Goal: Information Seeking & Learning: Learn about a topic

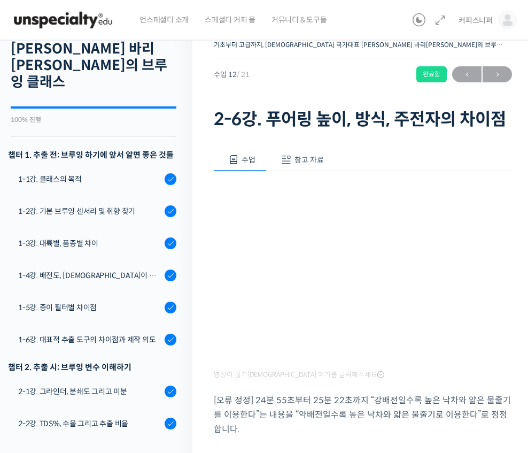
scroll to position [74, 0]
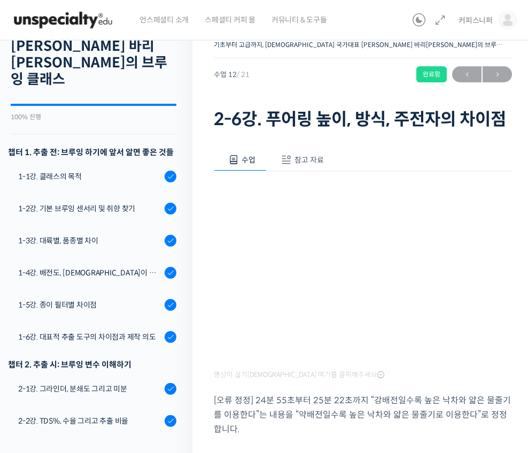
click at [130, 383] on div "2-1강. 그라인더, 분쇄도 그리고 미분" at bounding box center [89, 389] width 143 height 12
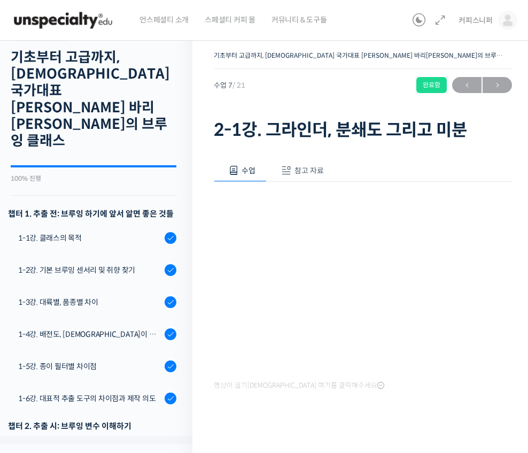
scroll to position [25, 0]
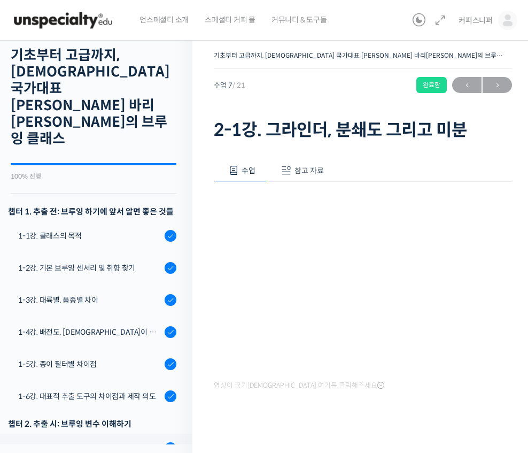
click at [132, 253] on link "1-2강. 기본 브루잉 센서리 및 취향 찾기" at bounding box center [94, 267] width 198 height 29
click at [129, 221] on link "1-1강. 클래스의 목적" at bounding box center [94, 235] width 198 height 29
click at [129, 230] on div "1-1강. 클래스의 목적" at bounding box center [89, 236] width 143 height 12
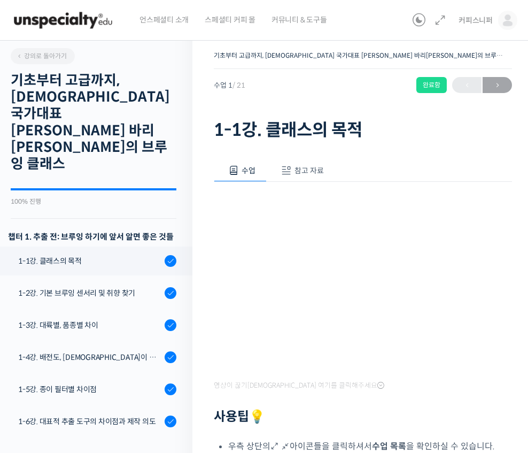
click at [128, 255] on div "1-1강. 클래스의 목적" at bounding box center [89, 261] width 143 height 12
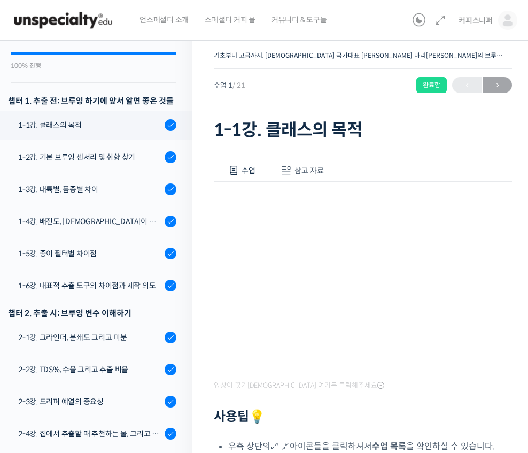
click at [148, 151] on div "1-2강. 기본 브루잉 센서리 및 취향 찾기" at bounding box center [89, 157] width 143 height 12
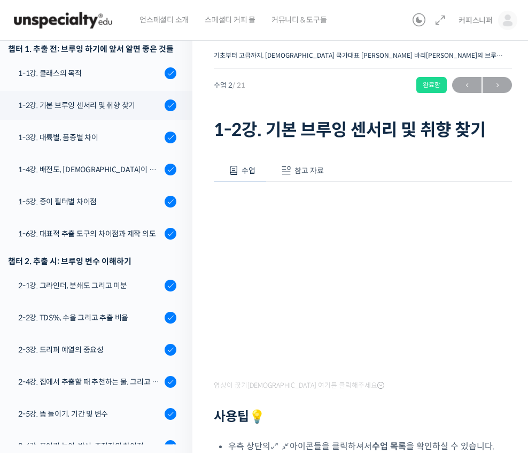
click at [504, 19] on img at bounding box center [507, 20] width 19 height 19
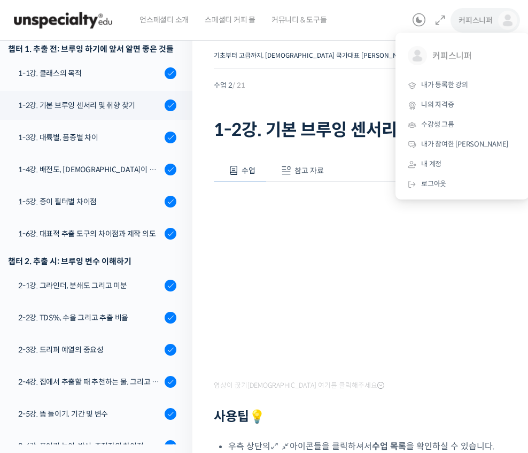
click at [47, 25] on img at bounding box center [63, 20] width 105 height 32
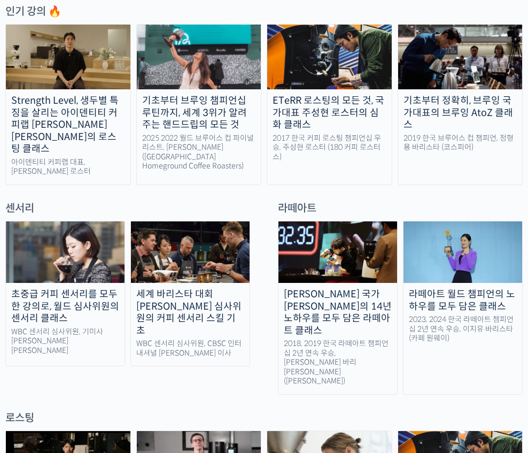
scroll to position [544, 0]
click at [437, 288] on div "라떼아트 월드 챔피언의 노하우를 모두 담은 클래스" at bounding box center [463, 300] width 119 height 24
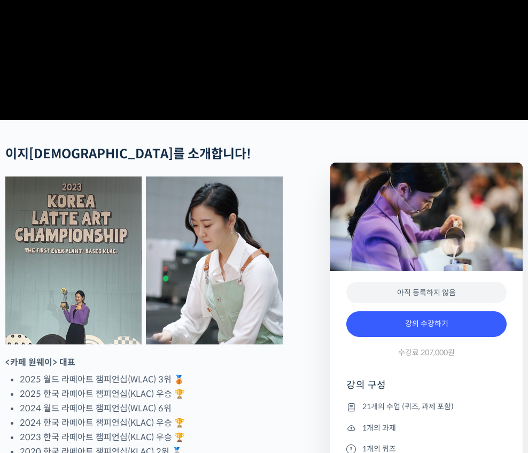
scroll to position [243, 0]
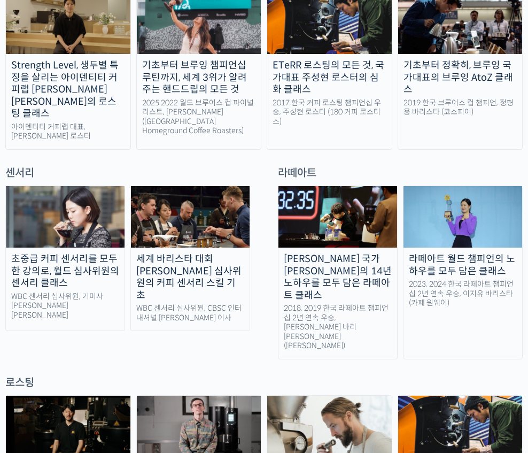
click at [379, 212] on img at bounding box center [338, 217] width 119 height 62
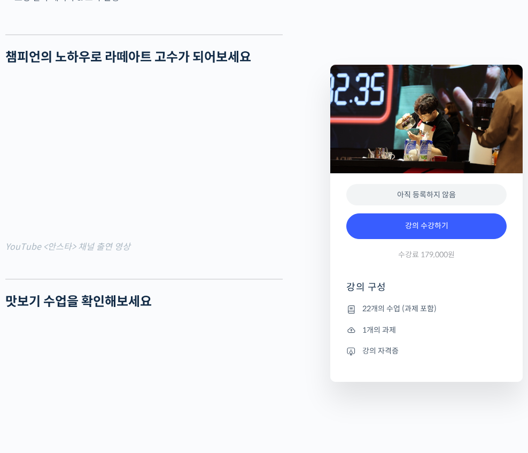
scroll to position [996, 0]
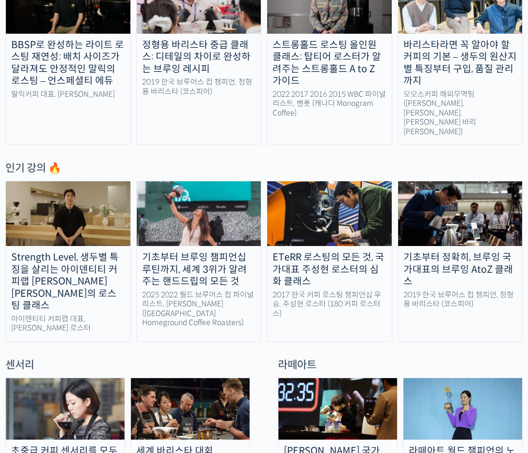
scroll to position [388, 0]
click at [232, 264] on div "기초부터 브루잉 챔피언십 루틴까지, 세계 3위가 알려주는 핸드드립의 모든 것" at bounding box center [199, 269] width 125 height 36
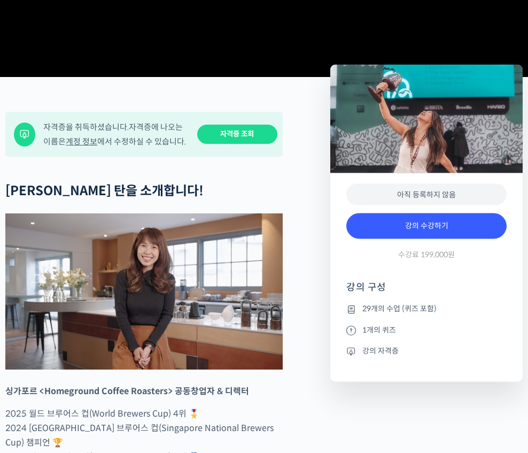
scroll to position [389, 0]
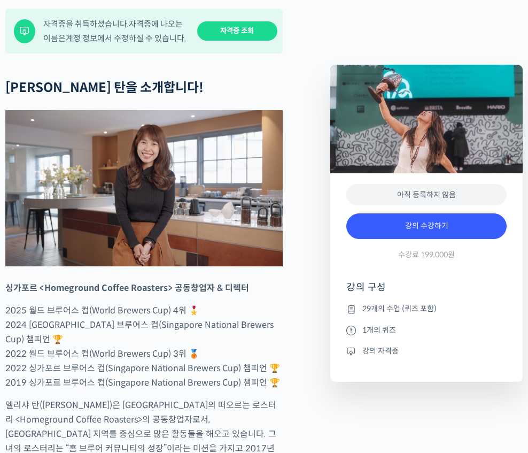
click at [422, 308] on li "29개의 수업 (퀴즈 포함)" at bounding box center [427, 309] width 160 height 13
click at [420, 306] on li "29개의 수업 (퀴즈 포함)" at bounding box center [427, 309] width 160 height 13
click at [378, 303] on li "29개의 수업 (퀴즈 포함)" at bounding box center [427, 309] width 160 height 13
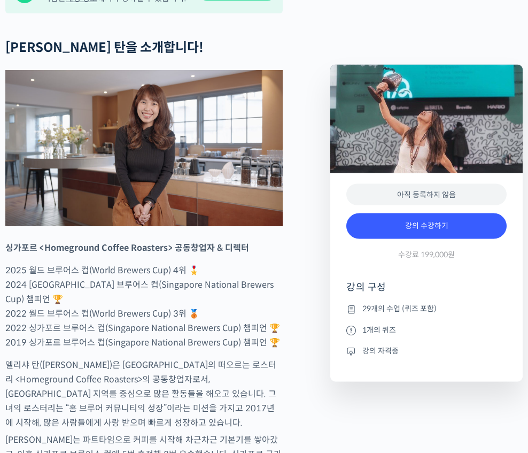
scroll to position [483, 0]
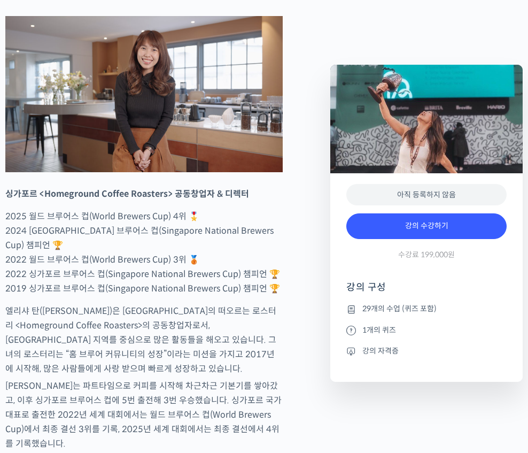
click at [393, 309] on li "29개의 수업 (퀴즈 포함)" at bounding box center [427, 309] width 160 height 13
click at [393, 307] on li "29개의 수업 (퀴즈 포함)" at bounding box center [427, 309] width 160 height 13
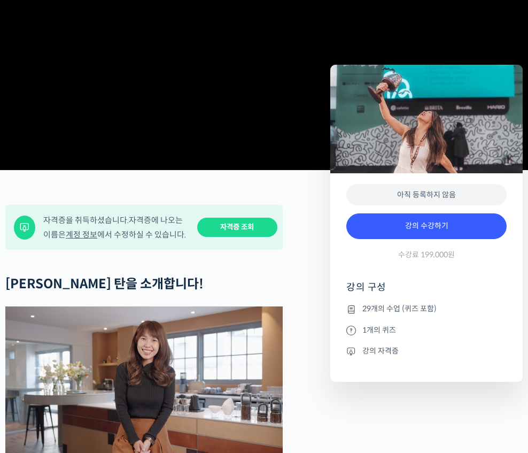
scroll to position [0, 0]
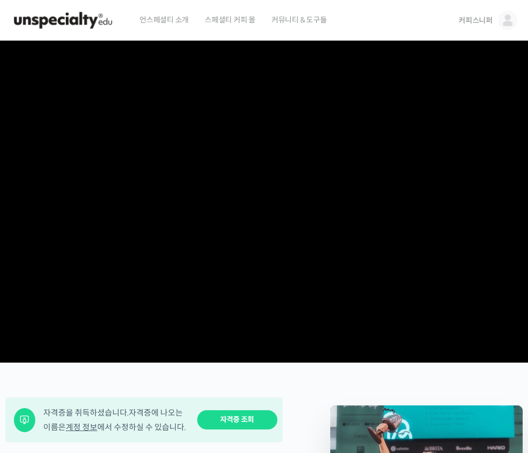
click at [509, 18] on img at bounding box center [507, 20] width 19 height 19
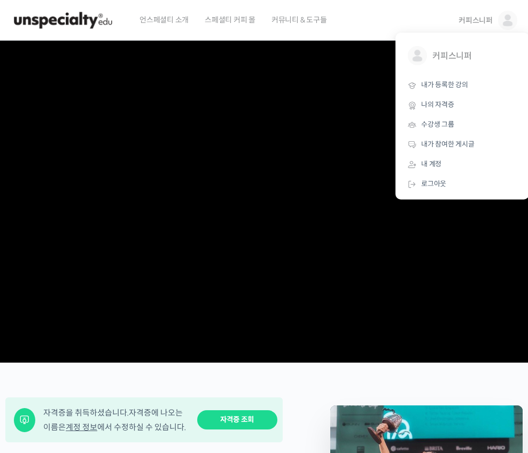
click at [448, 87] on span "내가 등록한 강의" at bounding box center [444, 84] width 47 height 9
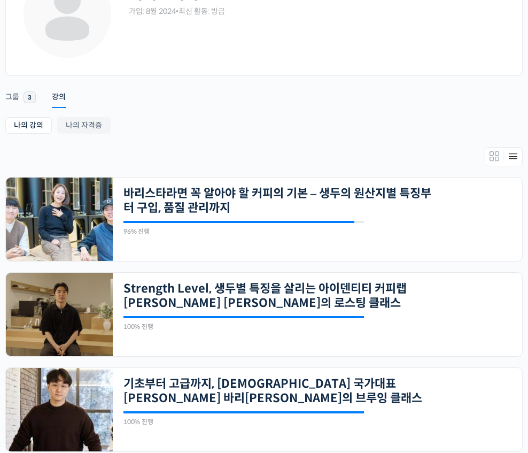
scroll to position [97, 0]
click at [453, 402] on div "21개의 수업 기초부터 고급까지, 영국 국가대표 박상호 바리스타의 브루잉 클래스 100% 진행 최근 활동: 2024년 11월 19일 12:35…" at bounding box center [318, 409] width 410 height 83
click at [424, 383] on link "기초부터 고급까지, [DEMOGRAPHIC_DATA] 국가대표 [PERSON_NAME] 바리[PERSON_NAME]의 브루잉 클래스" at bounding box center [279, 390] width 311 height 29
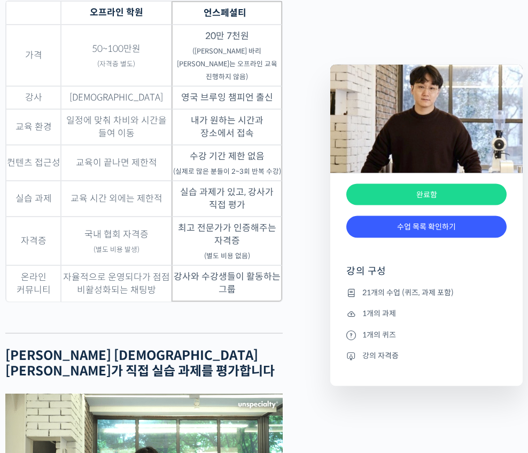
scroll to position [2637, 0]
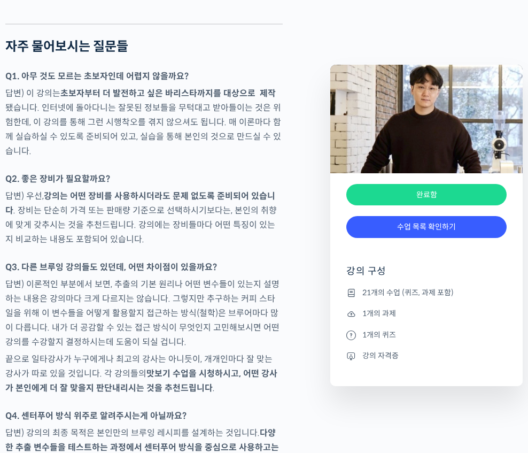
click at [478, 236] on link "수업 목록 확인하기" at bounding box center [427, 227] width 160 height 22
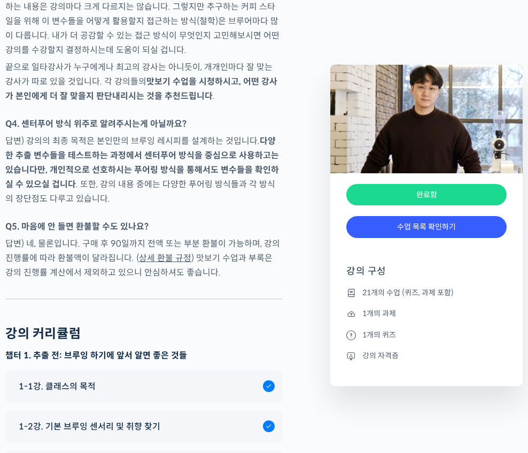
scroll to position [5058, 0]
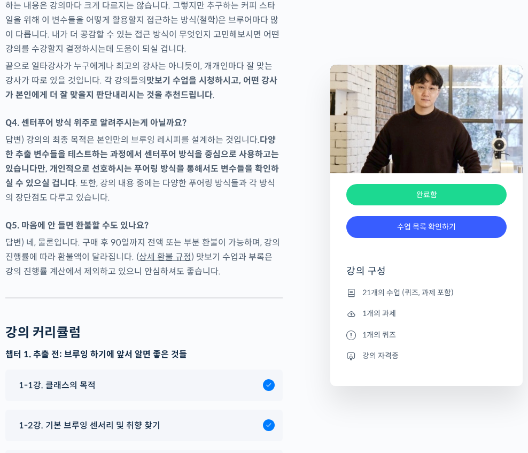
click at [209, 418] on div "1-2강. 기본 브루잉 센서리 및 취향 찾기" at bounding box center [138, 425] width 250 height 14
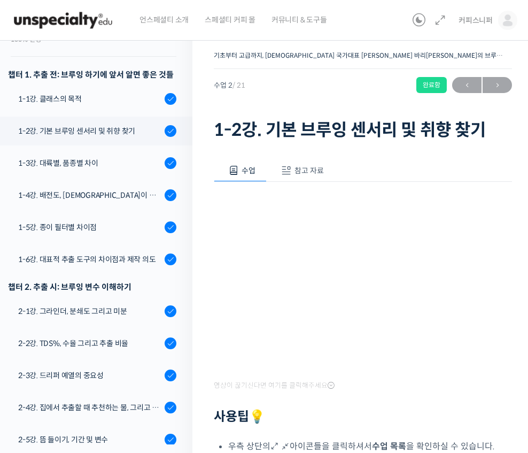
scroll to position [158, 0]
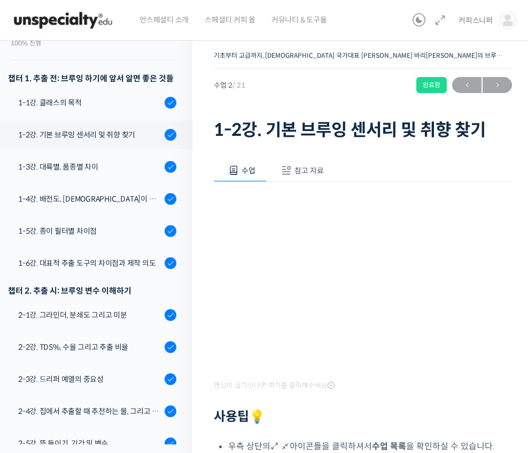
click at [44, 161] on div "1-3강. 대륙별, 품종별 차이" at bounding box center [89, 167] width 143 height 12
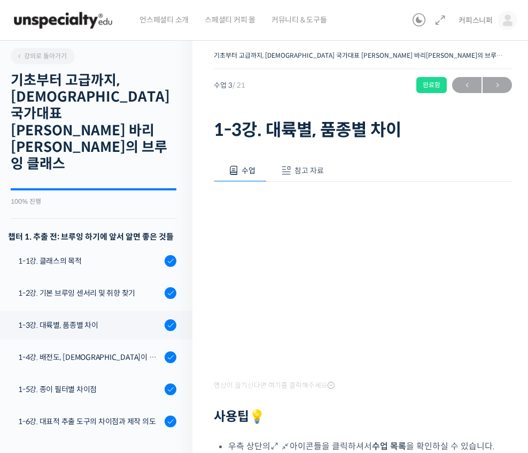
scroll to position [220, 0]
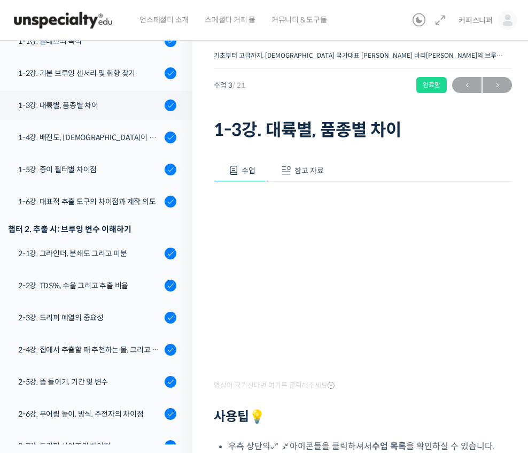
click at [290, 165] on span at bounding box center [286, 170] width 11 height 11
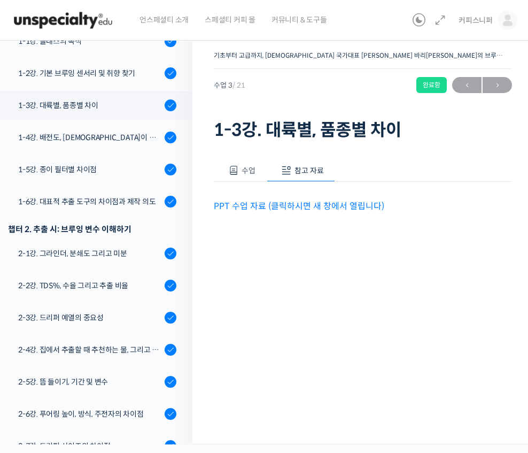
click at [233, 160] on button "수업" at bounding box center [240, 170] width 53 height 22
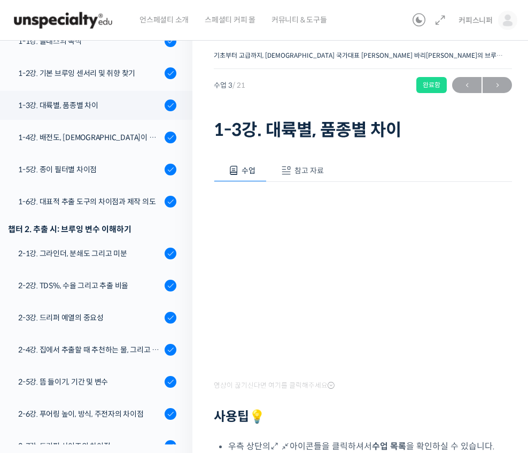
click at [291, 154] on div "수업 참고 자료 영상이 끊기신다면 여기를 클릭해주세요 사용팁 💡 우측 상단의 아이콘들을 클릭하셔서 수업 목록 을 확인하실 수 있습니다. 우측 …" at bounding box center [363, 381] width 298 height 477
click at [294, 160] on button "참고 자료" at bounding box center [301, 170] width 68 height 22
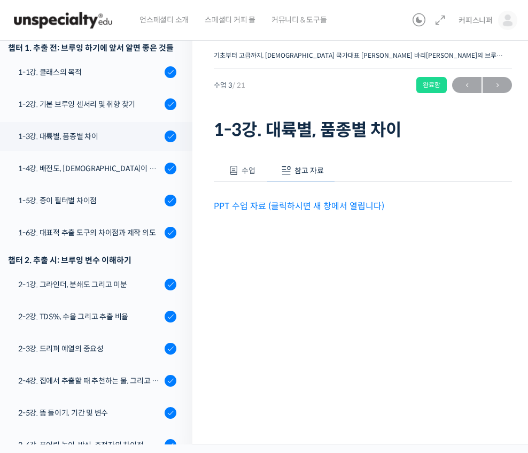
scroll to position [187, 0]
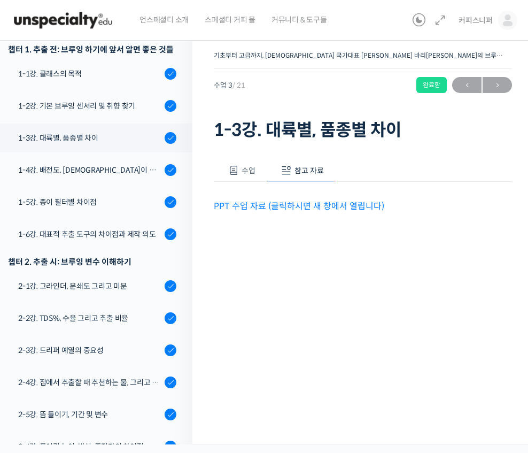
click at [61, 100] on div "1-2강. 기본 브루잉 센서리 및 취향 찾기" at bounding box center [89, 106] width 143 height 12
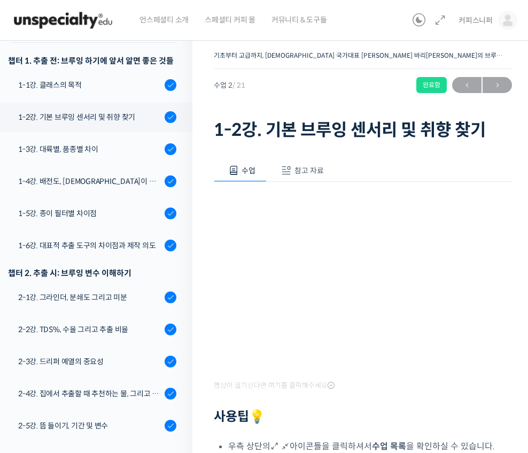
scroll to position [188, 0]
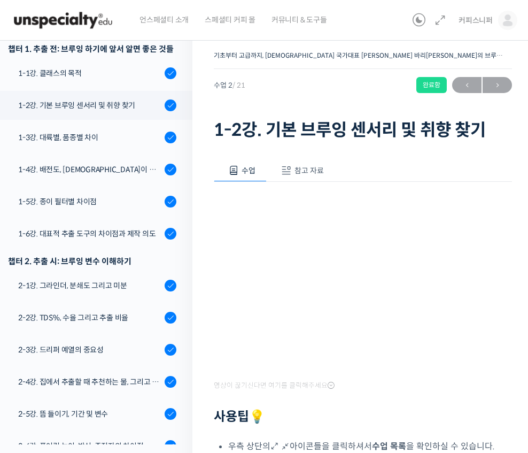
click at [298, 168] on span "참고 자료" at bounding box center [309, 171] width 29 height 10
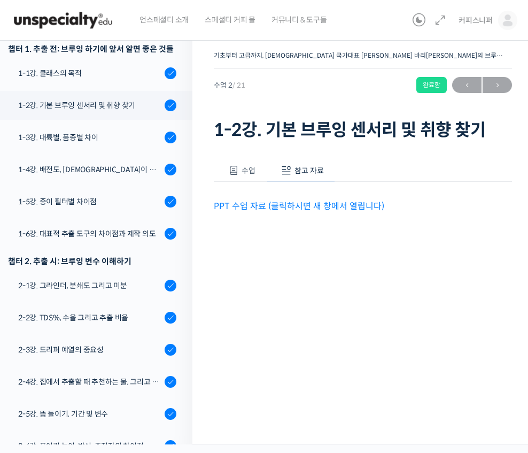
scroll to position [24, 0]
click at [240, 201] on link "PPT 수업 자료 (클릭하시면 새 창에서 열립니다)" at bounding box center [299, 206] width 171 height 11
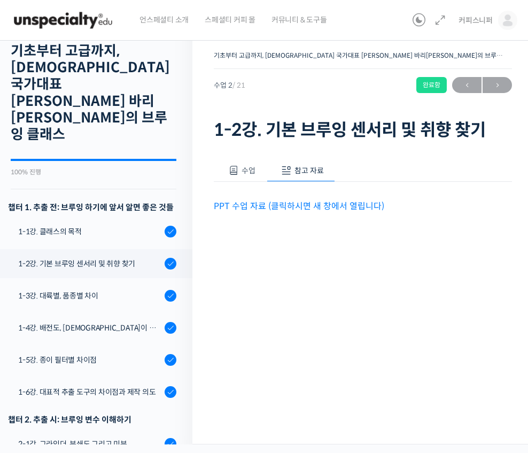
scroll to position [42, 0]
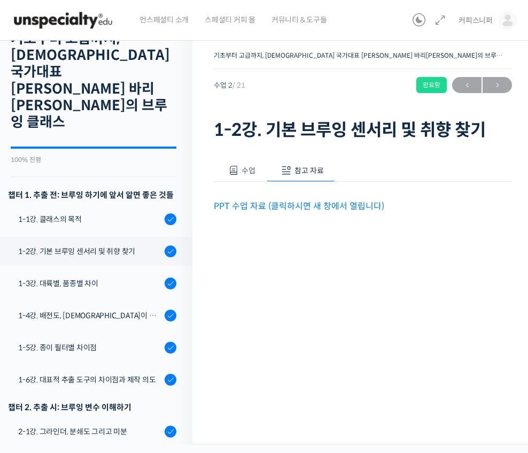
click at [42, 278] on div "1-3강. 대륙별, 품종별 차이" at bounding box center [89, 284] width 143 height 12
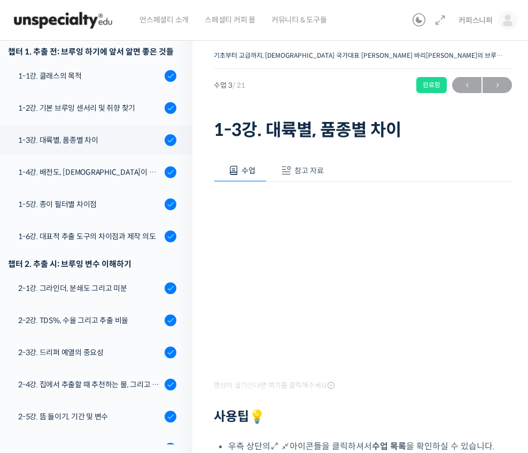
scroll to position [220, 0]
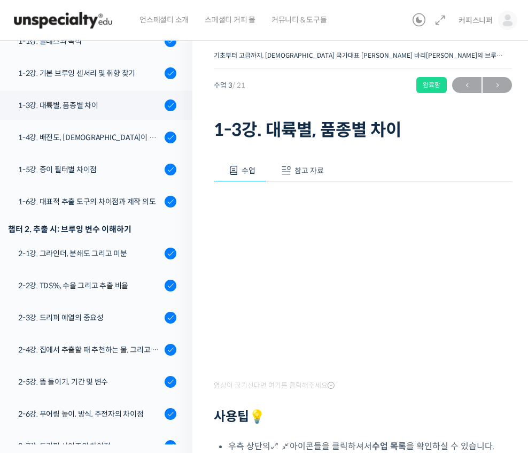
click at [297, 170] on span "참고 자료" at bounding box center [309, 171] width 29 height 10
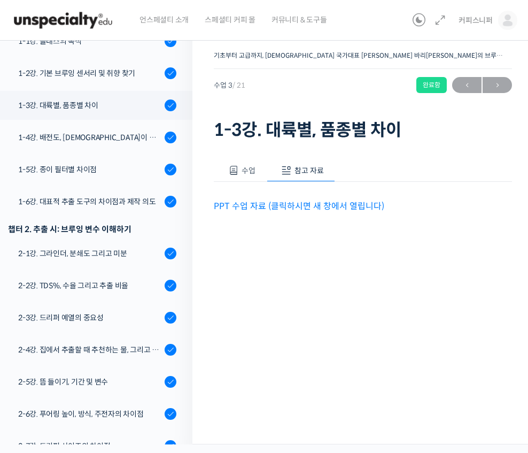
click at [236, 203] on link "PPT 수업 자료 (클릭하시면 새 창에서 열립니다)" at bounding box center [299, 206] width 171 height 11
click at [233, 176] on button "수업" at bounding box center [240, 170] width 53 height 22
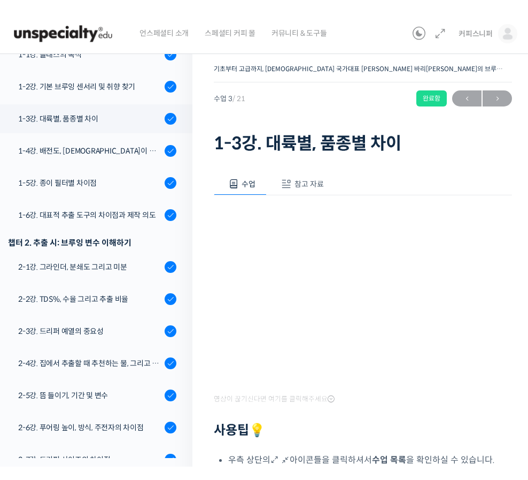
scroll to position [13, 0]
